Goal: Information Seeking & Learning: Learn about a topic

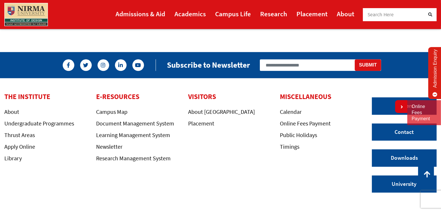
scroll to position [1481, 0]
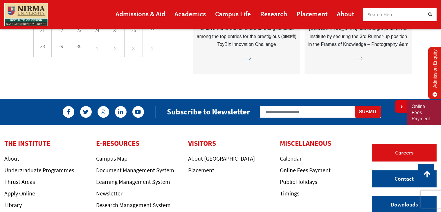
click at [397, 154] on link "Careers" at bounding box center [404, 152] width 65 height 17
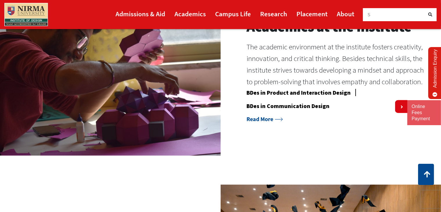
scroll to position [506, 0]
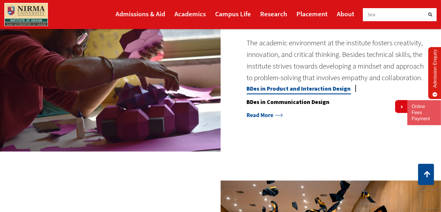
click at [303, 86] on link "BDes in Product and Interaction Design" at bounding box center [299, 90] width 104 height 10
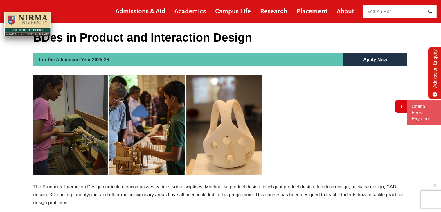
scroll to position [32, 0]
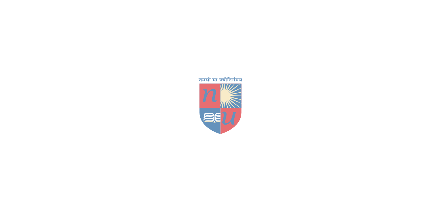
scroll to position [506, 0]
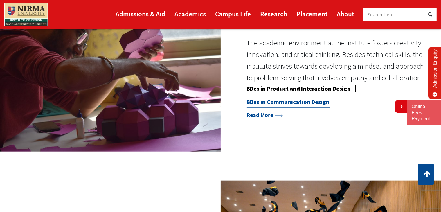
drag, startPoint x: 298, startPoint y: 100, endPoint x: 305, endPoint y: 101, distance: 7.3
click at [298, 100] on link "BDes in Communication Design" at bounding box center [288, 103] width 83 height 10
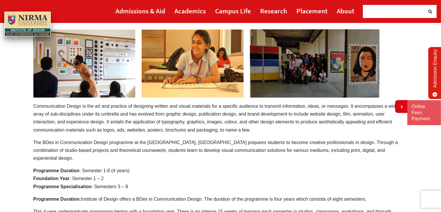
scroll to position [102, 0]
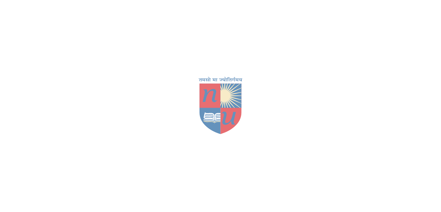
scroll to position [506, 0]
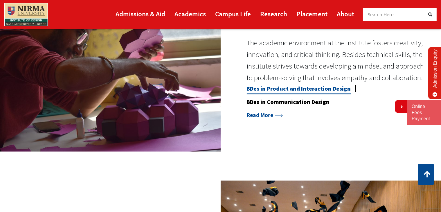
click at [295, 90] on link "BDes in Product and Interaction Design" at bounding box center [299, 90] width 104 height 10
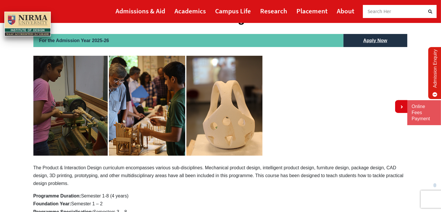
scroll to position [53, 0]
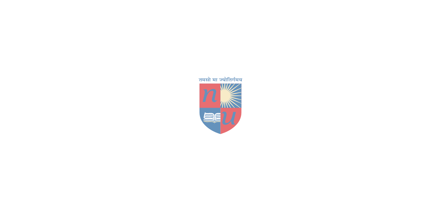
scroll to position [506, 0]
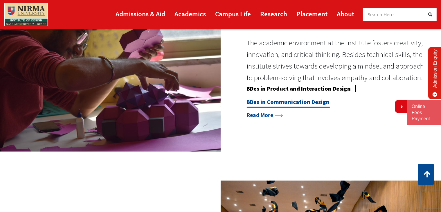
click at [275, 106] on link "BDes in Communication Design" at bounding box center [288, 103] width 83 height 10
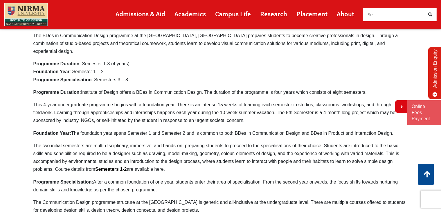
scroll to position [194, 0]
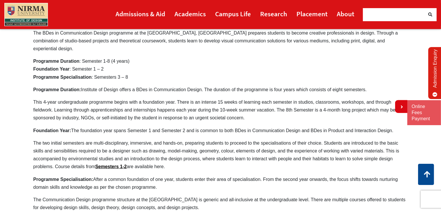
drag, startPoint x: 83, startPoint y: 81, endPoint x: 140, endPoint y: 82, distance: 57.4
click at [140, 86] on p "Programme Duration: Institute of Design offers a BDes in Communication Design. …" at bounding box center [220, 90] width 374 height 8
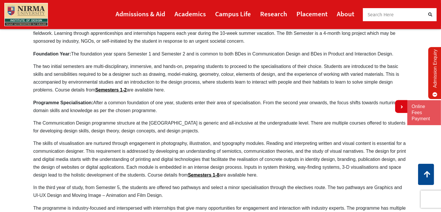
scroll to position [271, 0]
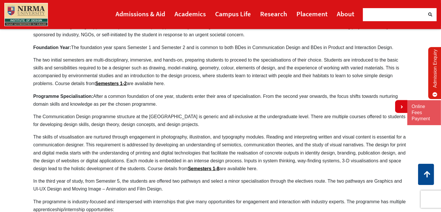
scroll to position [276, 0]
